Goal: Task Accomplishment & Management: Complete application form

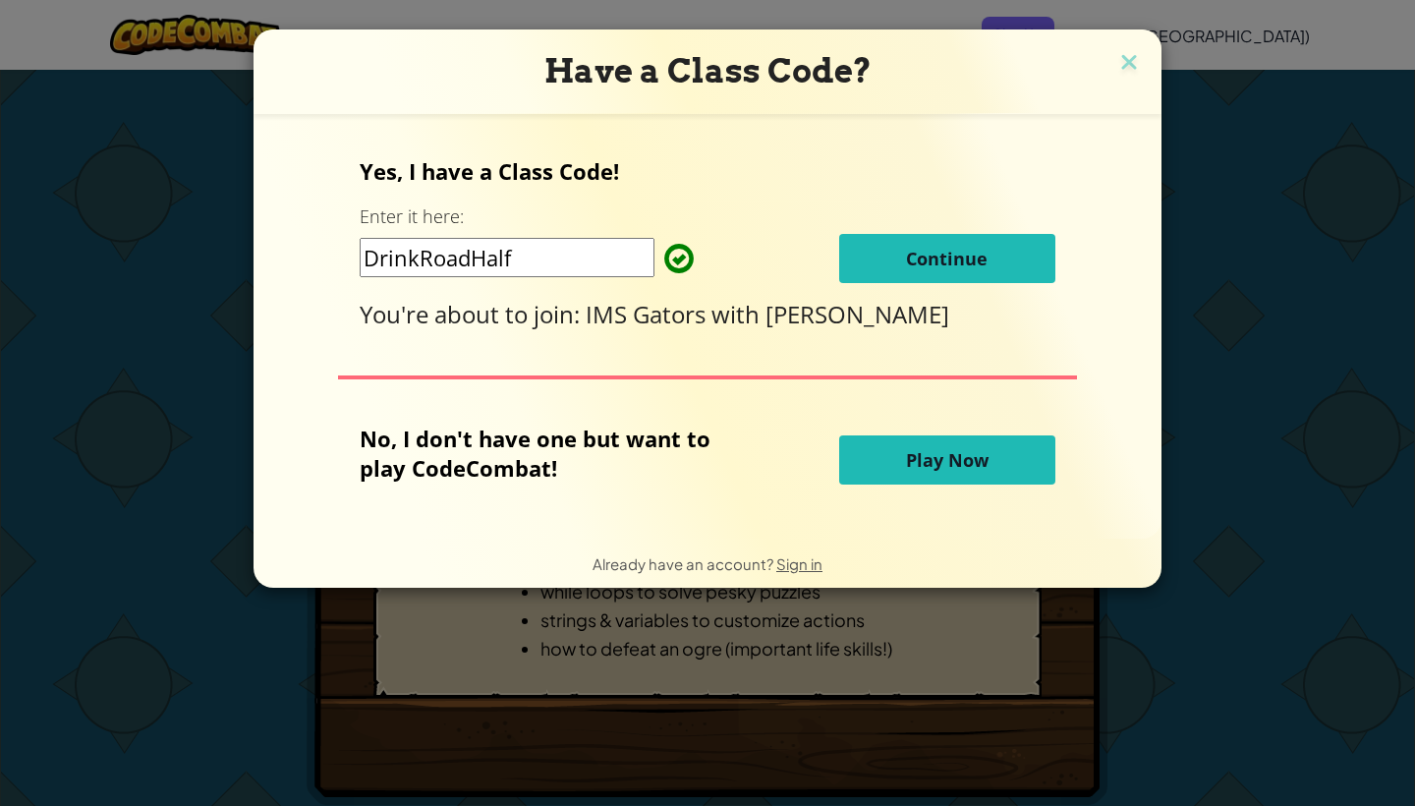
click at [994, 226] on div "Yes, I have a Class Code! Enter it here: DrinkRoadHalf Continue You're about to…" at bounding box center [707, 243] width 695 height 174
click at [1008, 261] on button "Continue" at bounding box center [947, 258] width 216 height 49
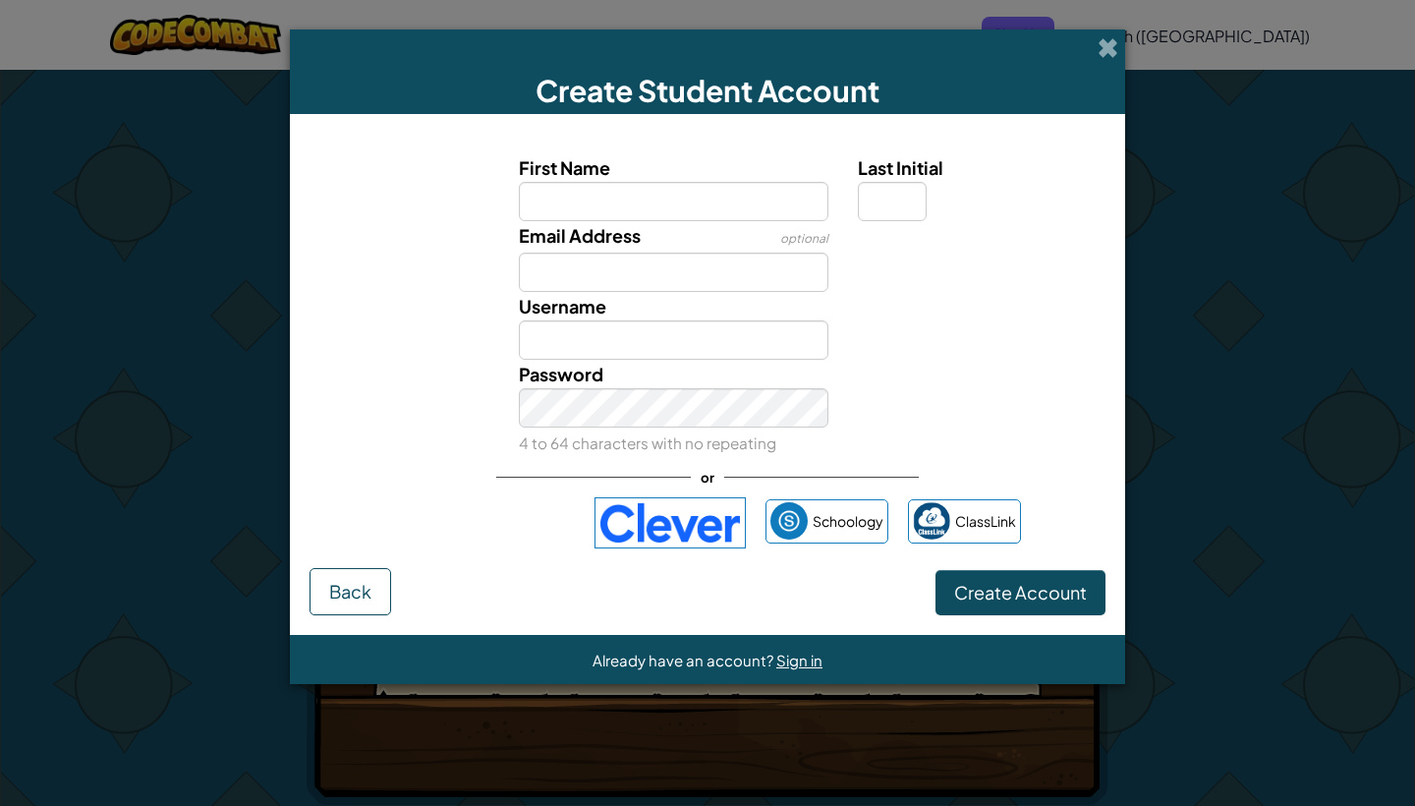
click at [531, 512] on div "Sign in with Google. Opens in new tab" at bounding box center [484, 522] width 181 height 43
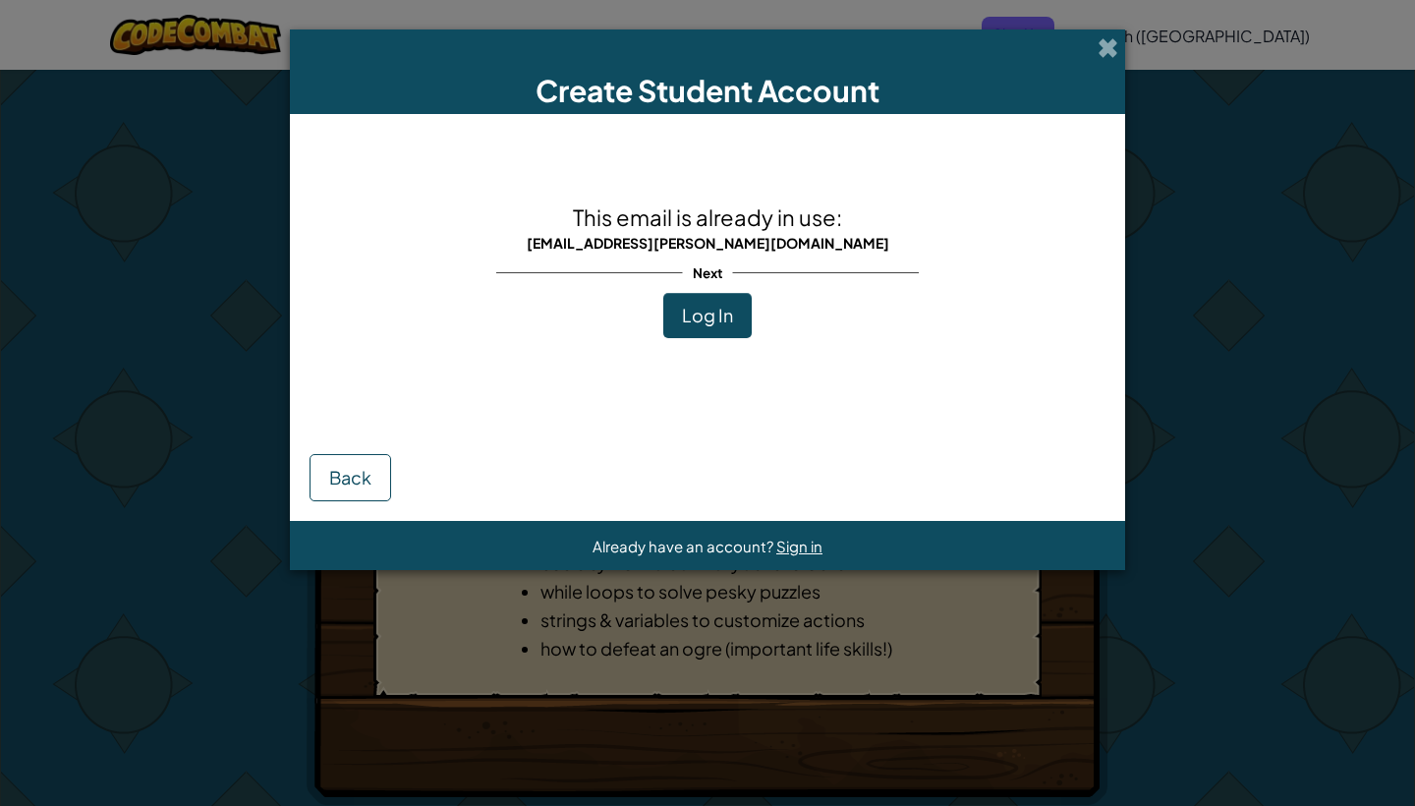
click at [729, 317] on span "Log In" at bounding box center [707, 315] width 51 height 23
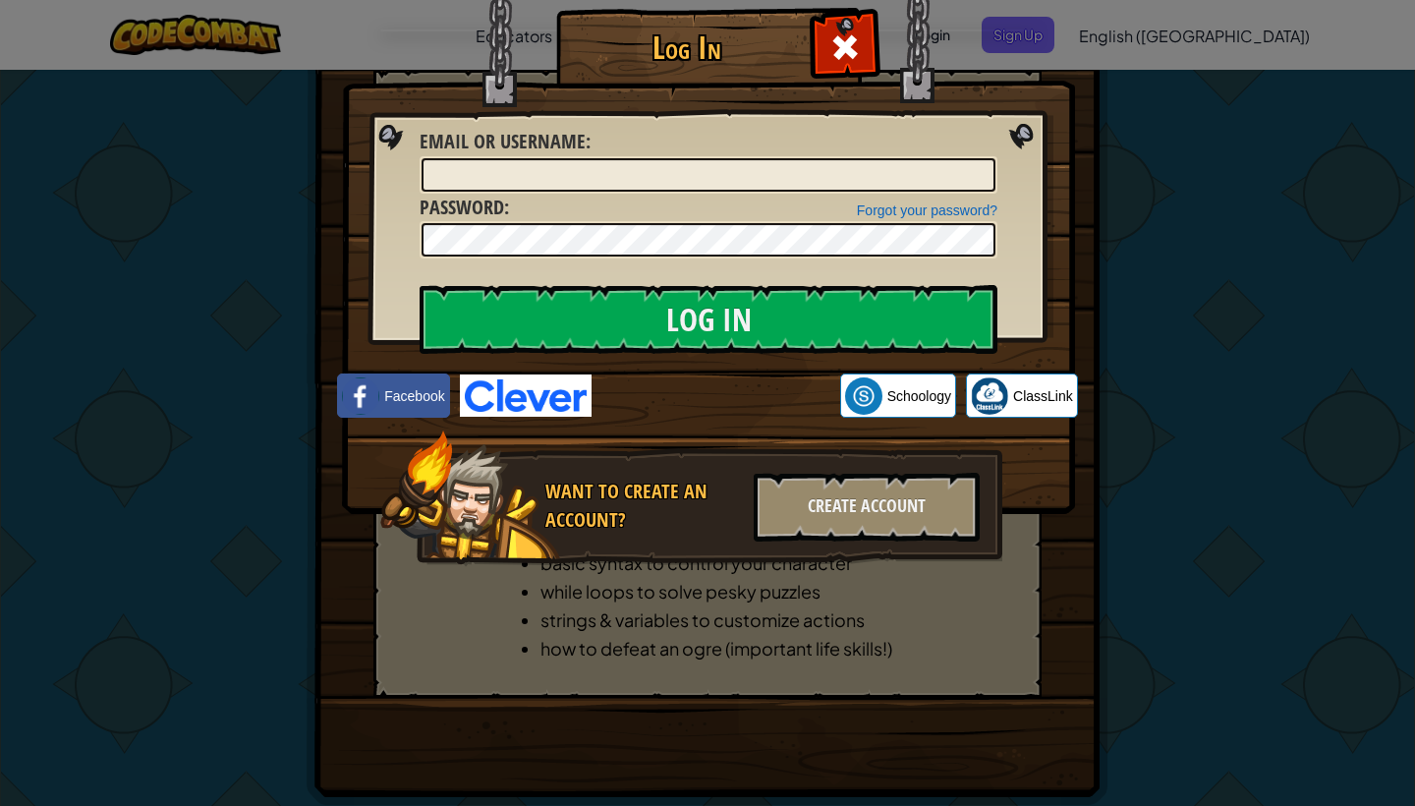
click at [717, 399] on div "Sign in with Google. Opens in new tab" at bounding box center [715, 395] width 229 height 43
